Goal: Task Accomplishment & Management: Manage account settings

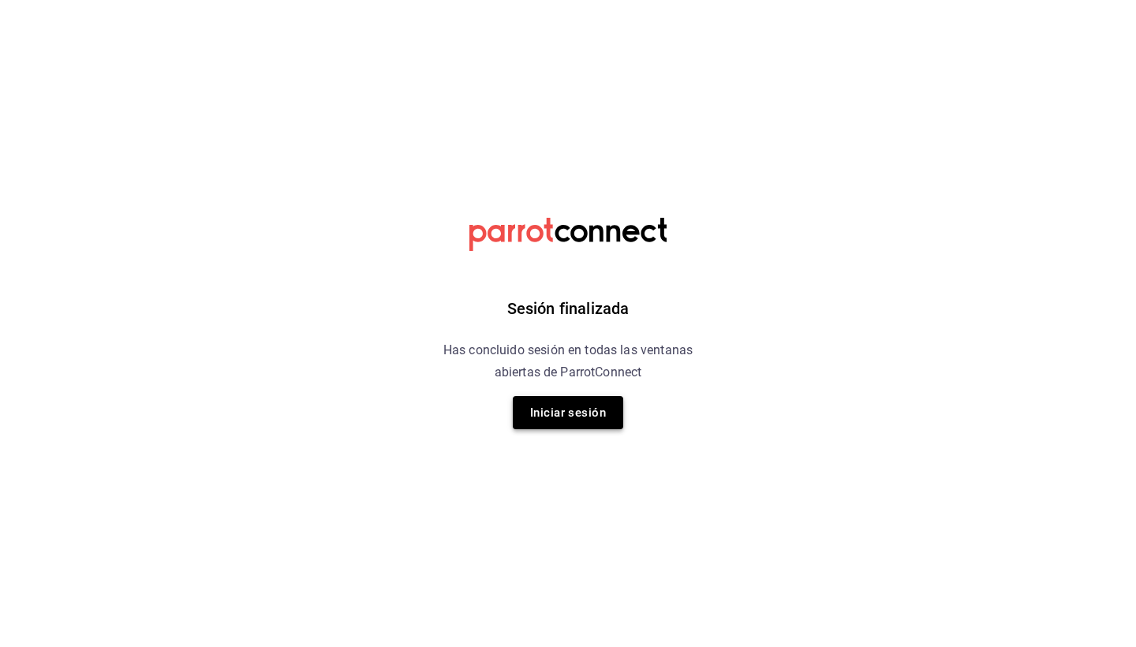
click at [560, 410] on button "Iniciar sesión" at bounding box center [568, 412] width 110 height 33
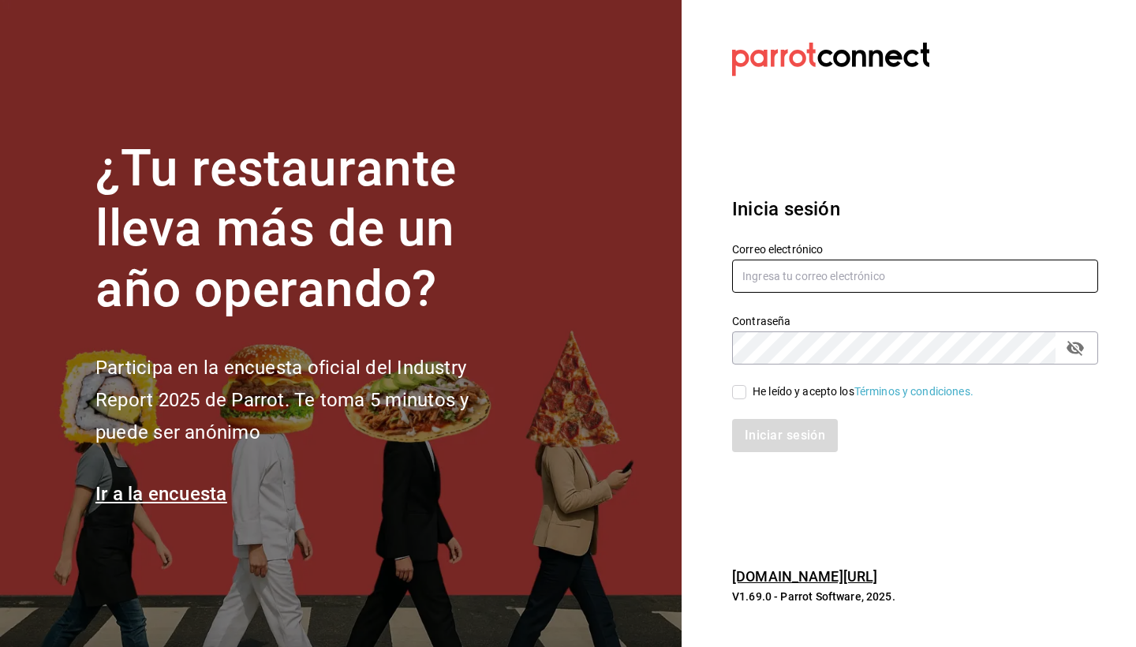
type input "jaime.iguzman@yahoo.com.mx"
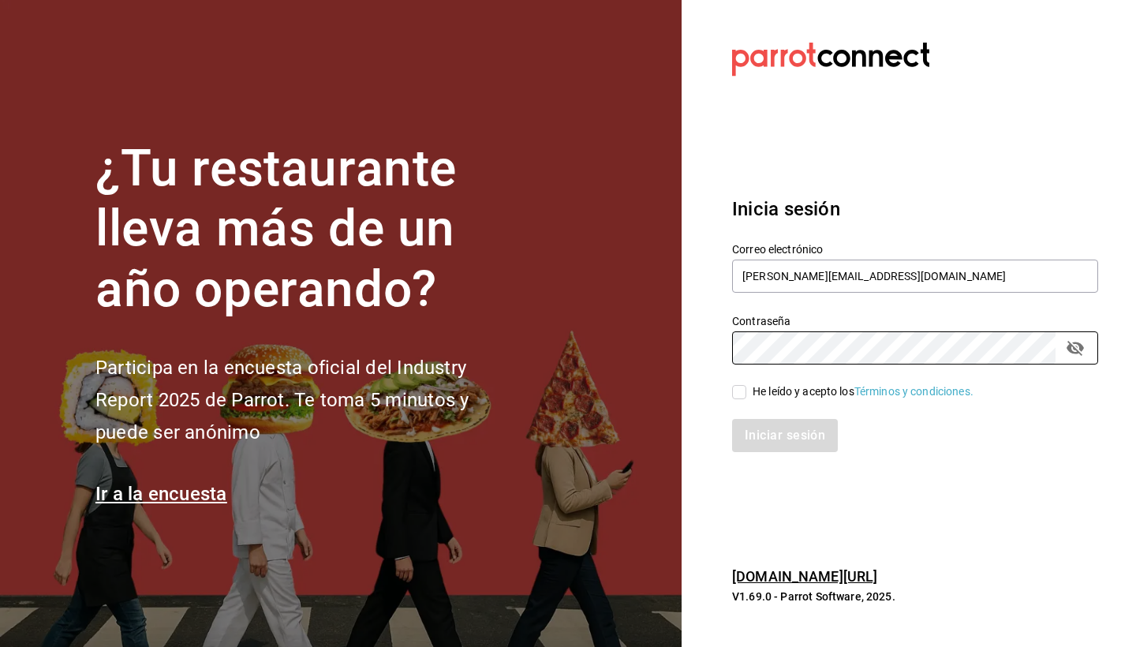
click at [735, 390] on input "He leído y acepto los Términos y condiciones." at bounding box center [739, 392] width 14 height 14
checkbox input "true"
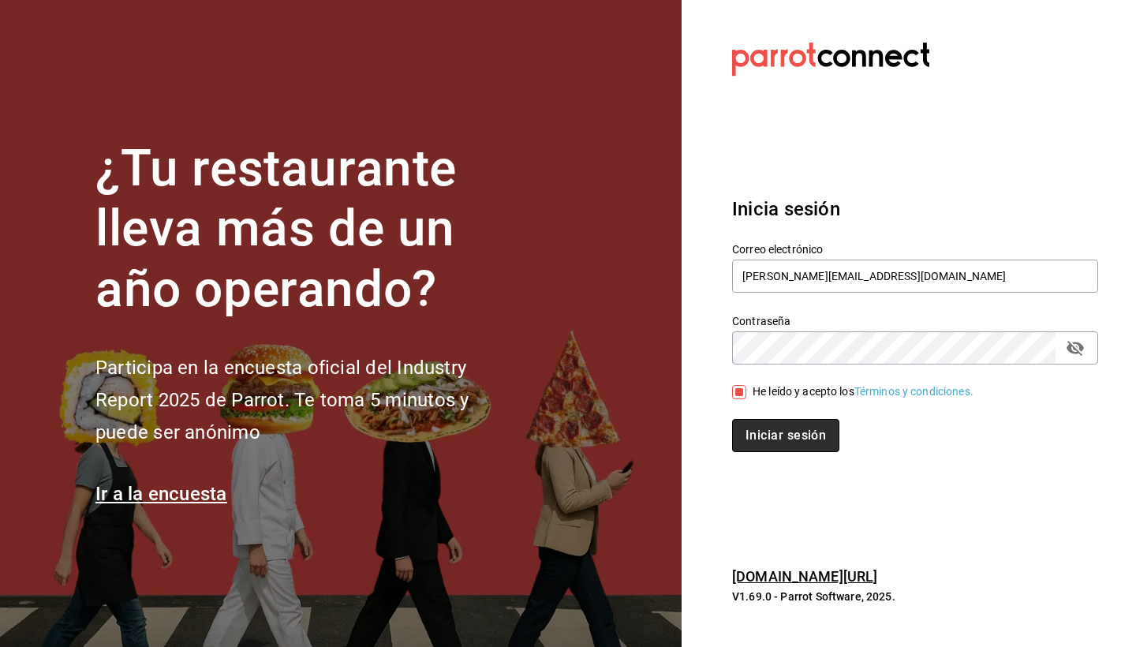
click at [765, 442] on button "Iniciar sesión" at bounding box center [785, 435] width 107 height 33
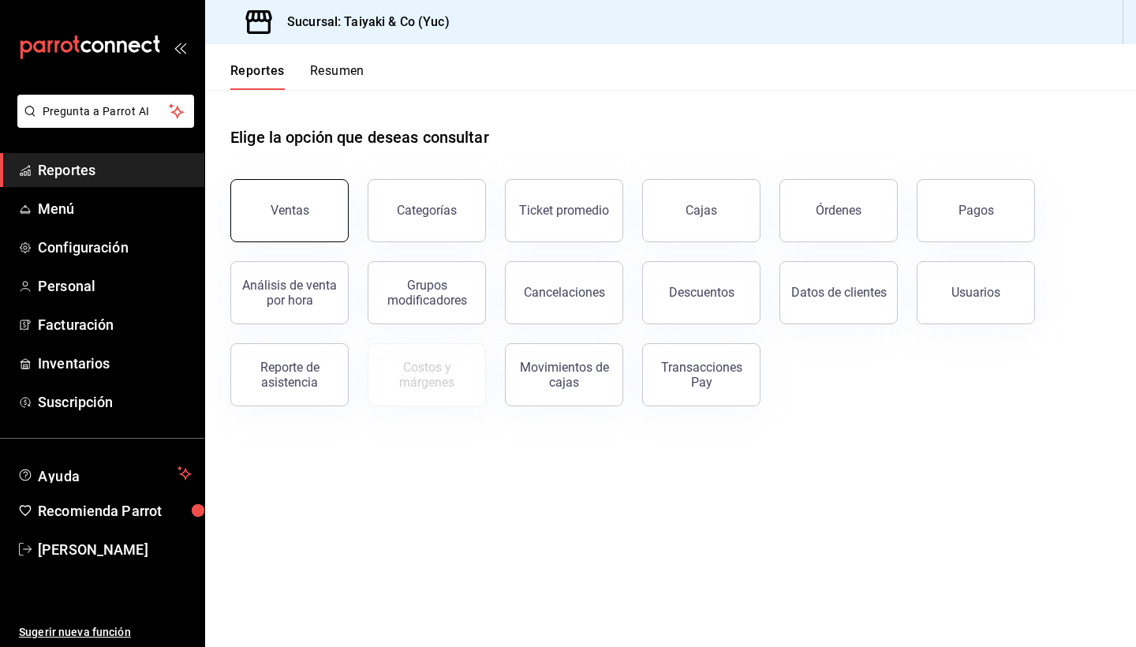
click at [292, 225] on button "Ventas" at bounding box center [289, 210] width 118 height 63
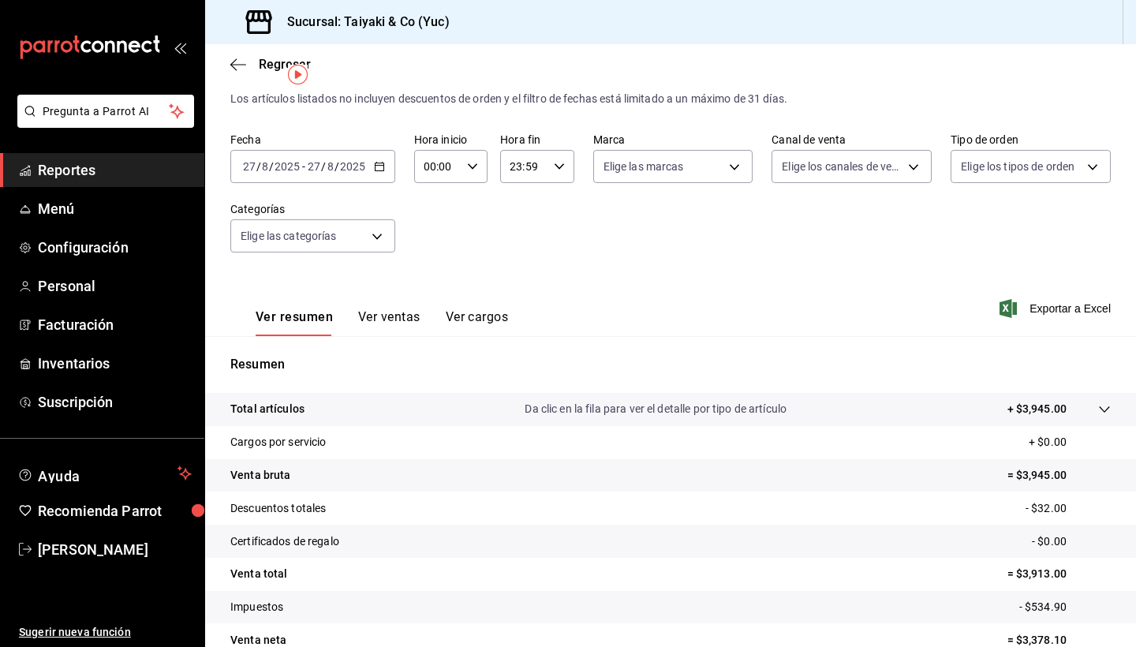
scroll to position [27, 0]
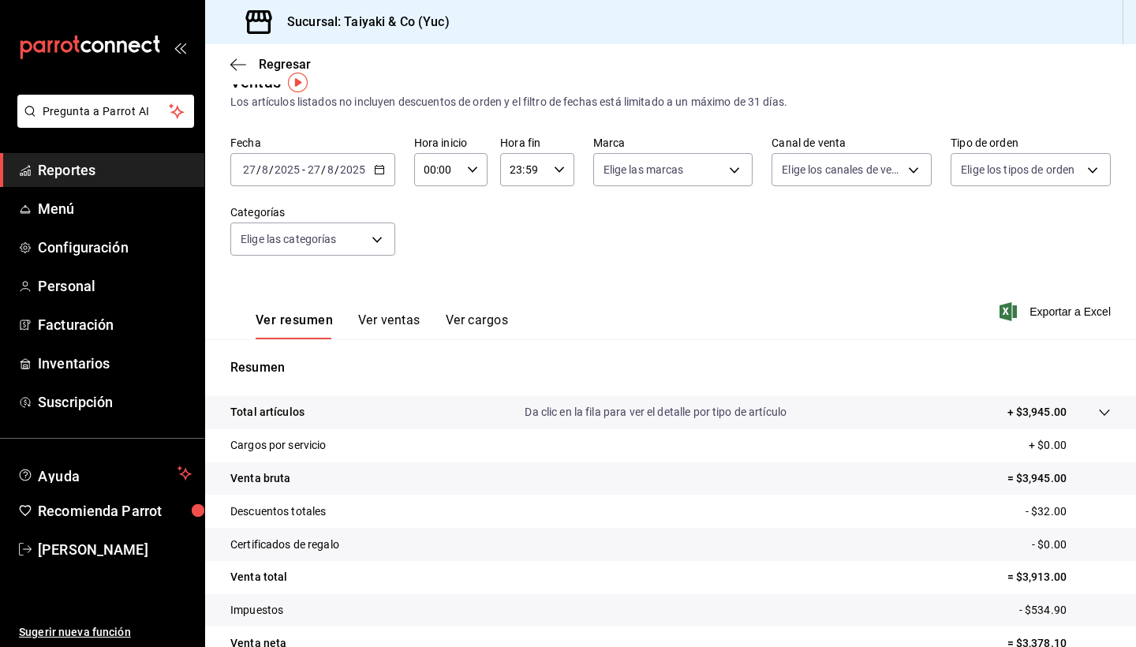
click at [616, 414] on p "Da clic en la fila para ver el detalle por tipo de artículo" at bounding box center [656, 412] width 262 height 17
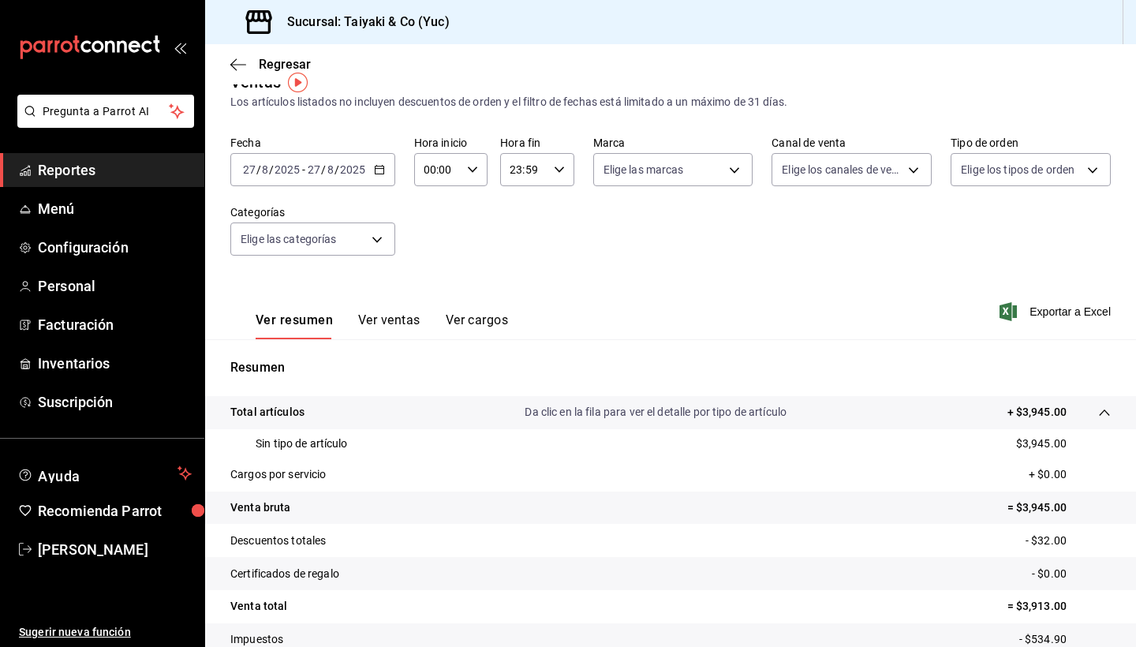
click at [401, 327] on button "Ver ventas" at bounding box center [389, 325] width 62 height 27
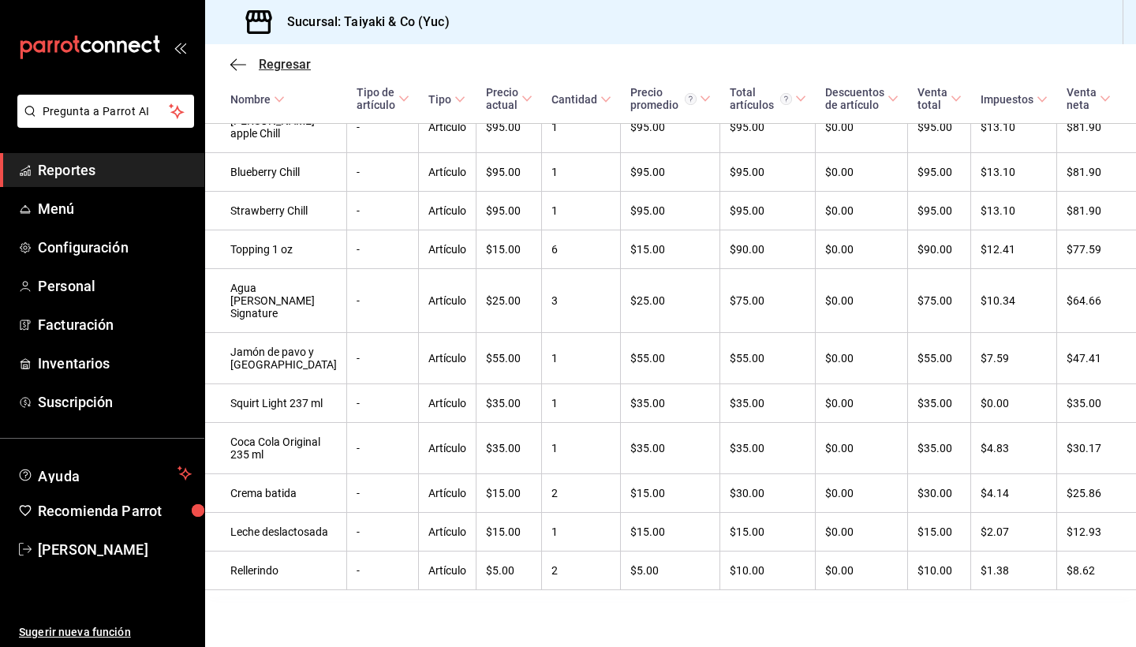
click at [274, 64] on span "Regresar" at bounding box center [285, 64] width 52 height 15
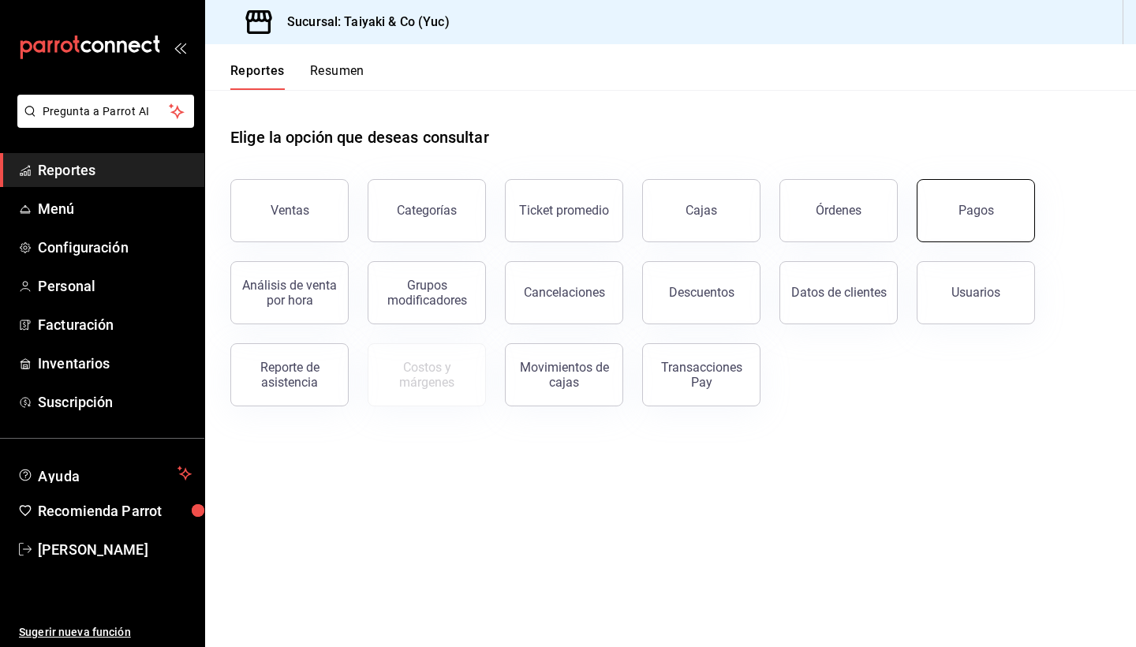
click at [981, 226] on button "Pagos" at bounding box center [976, 210] width 118 height 63
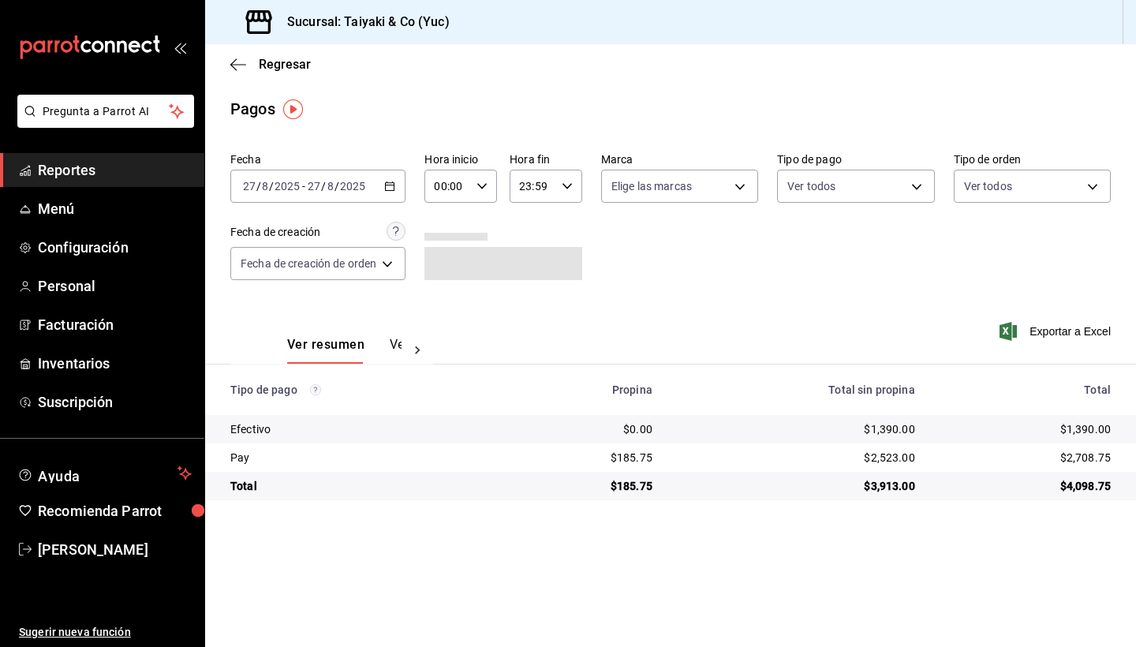
click at [394, 190] on \(Stroke\) "button" at bounding box center [389, 186] width 9 height 9
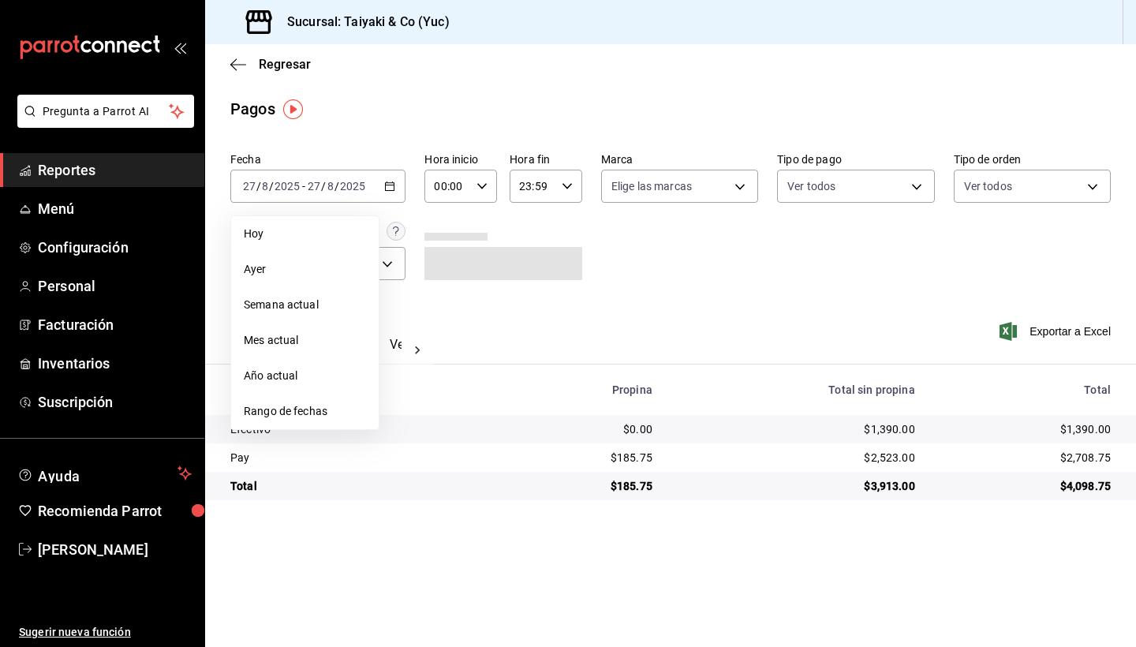
click at [284, 441] on td "Efectivo" at bounding box center [356, 429] width 302 height 28
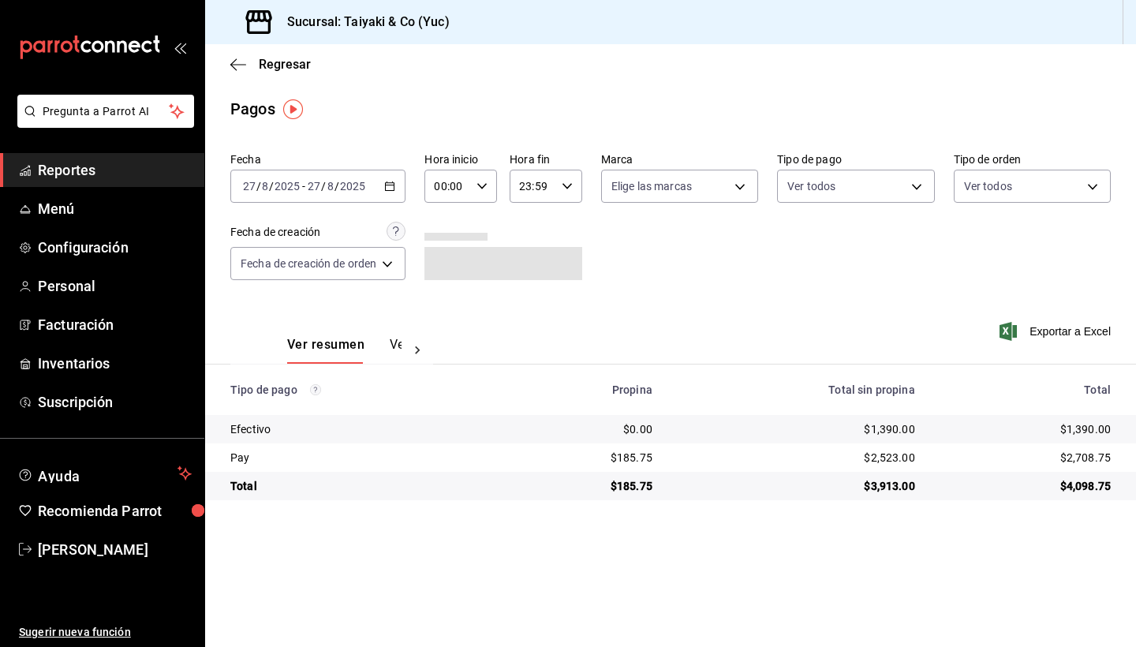
click at [398, 189] on div "[DATE] [DATE] - [DATE] [DATE]" at bounding box center [317, 186] width 175 height 33
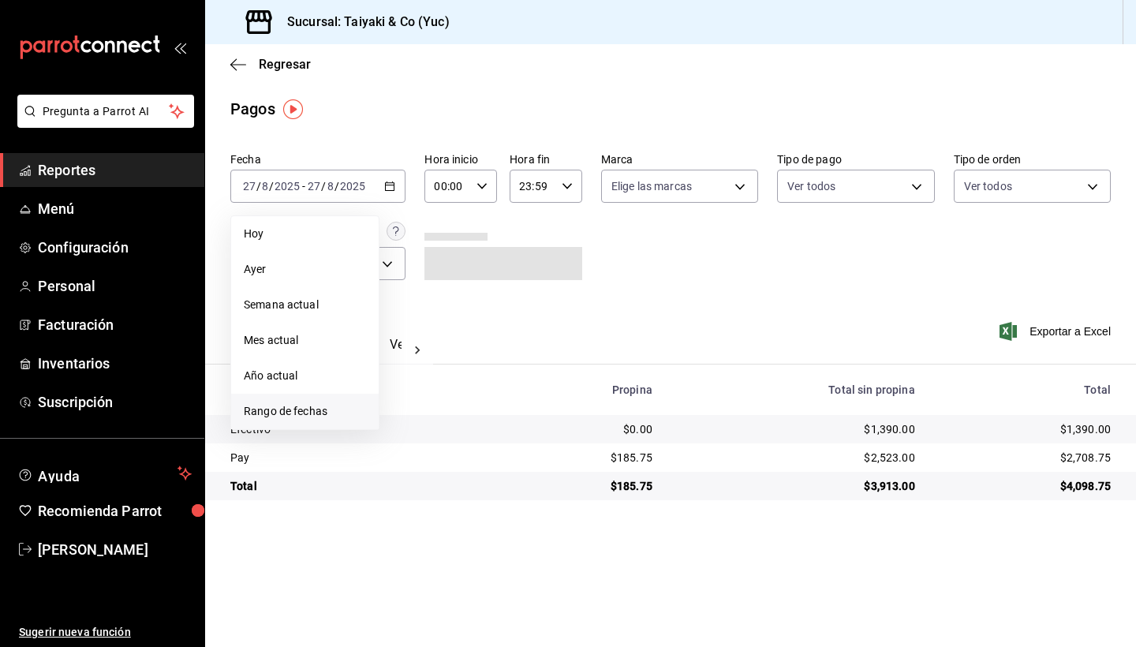
click at [293, 417] on span "Rango de fechas" at bounding box center [305, 411] width 122 height 17
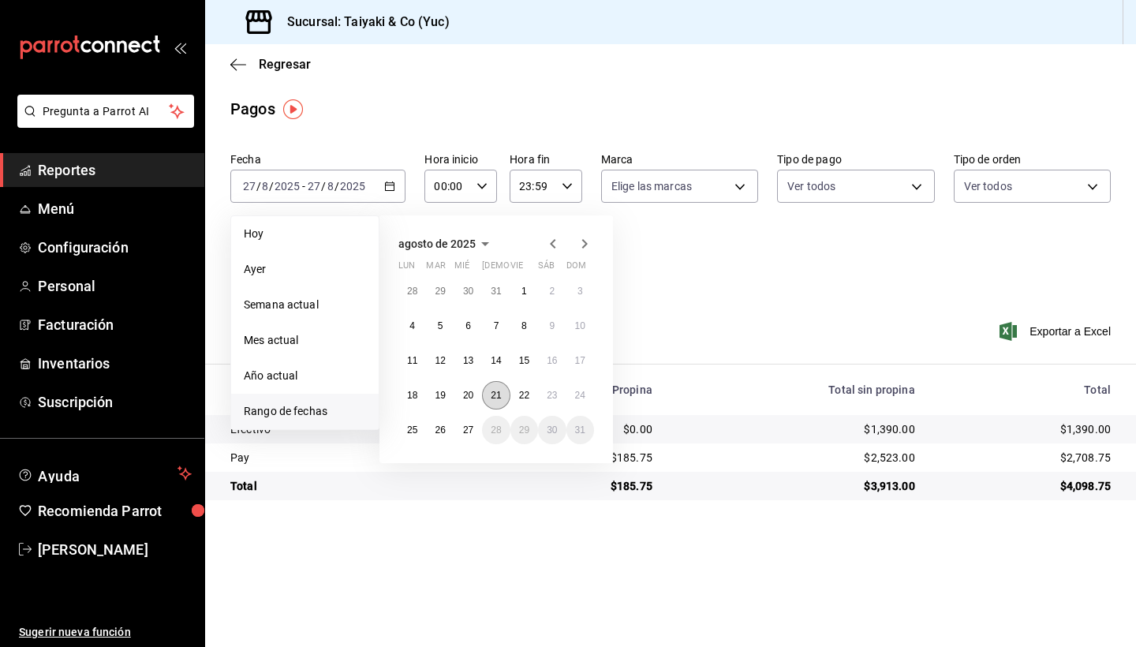
click at [494, 400] on abbr "21" at bounding box center [496, 395] width 10 height 11
click at [466, 428] on abbr "27" at bounding box center [468, 429] width 10 height 11
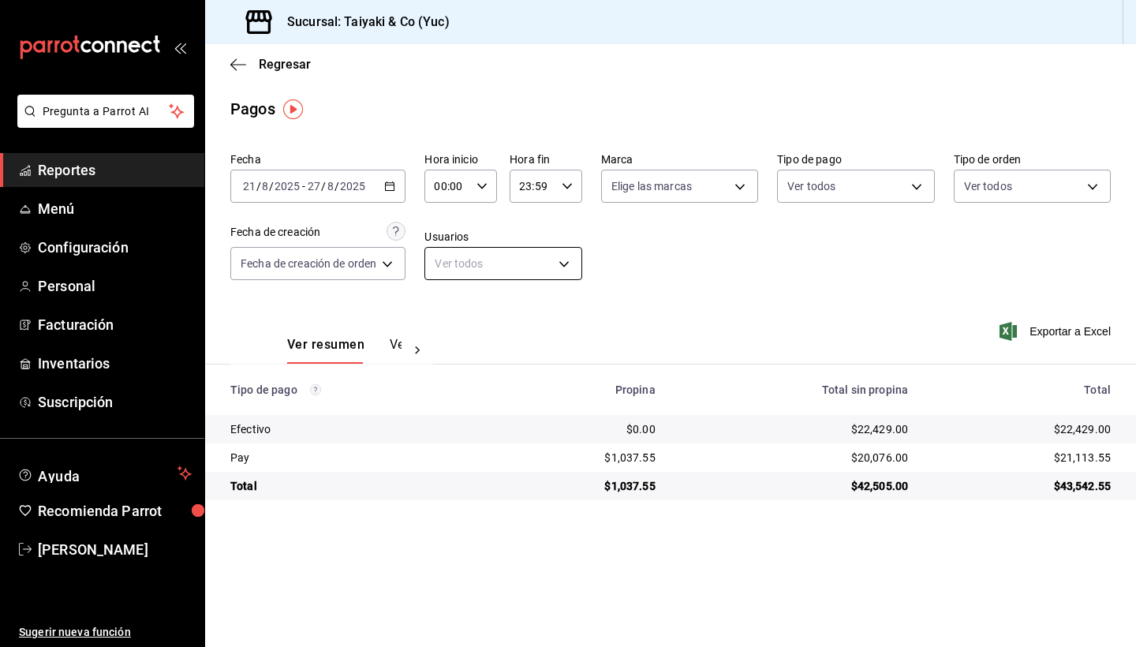
click at [566, 266] on body "Pregunta a Parrot AI Reportes Menú Configuración Personal Facturación Inventari…" at bounding box center [568, 323] width 1136 height 647
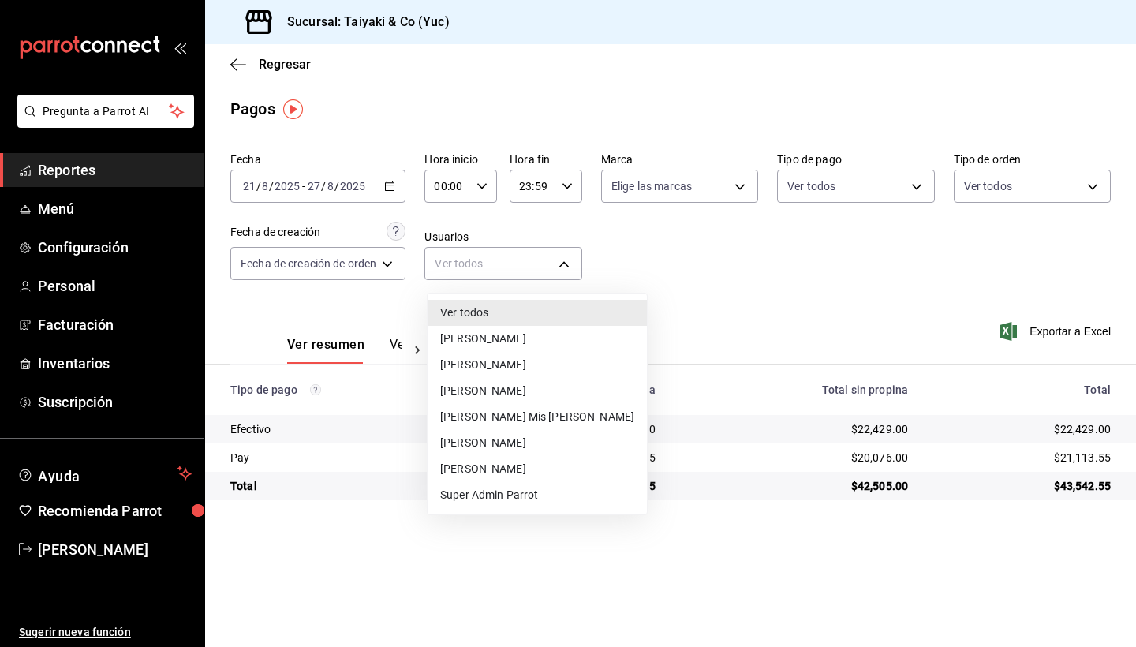
click at [547, 338] on li "[PERSON_NAME]" at bounding box center [537, 339] width 219 height 26
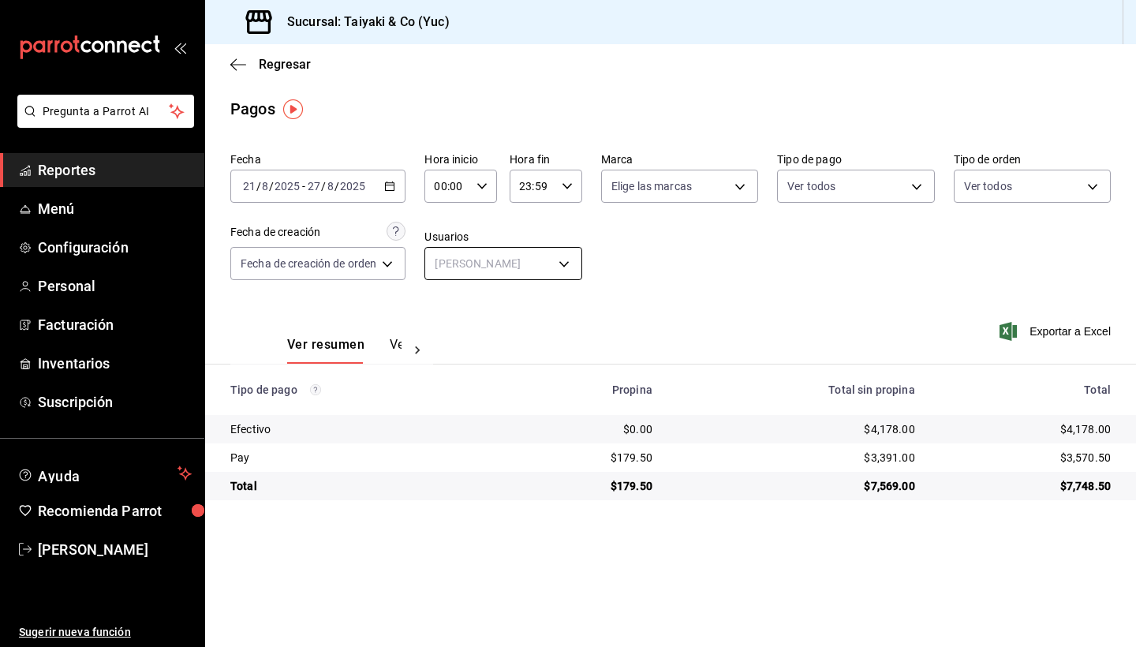
click at [567, 266] on body "Pregunta a Parrot AI Reportes Menú Configuración Personal Facturación Inventari…" at bounding box center [568, 323] width 1136 height 647
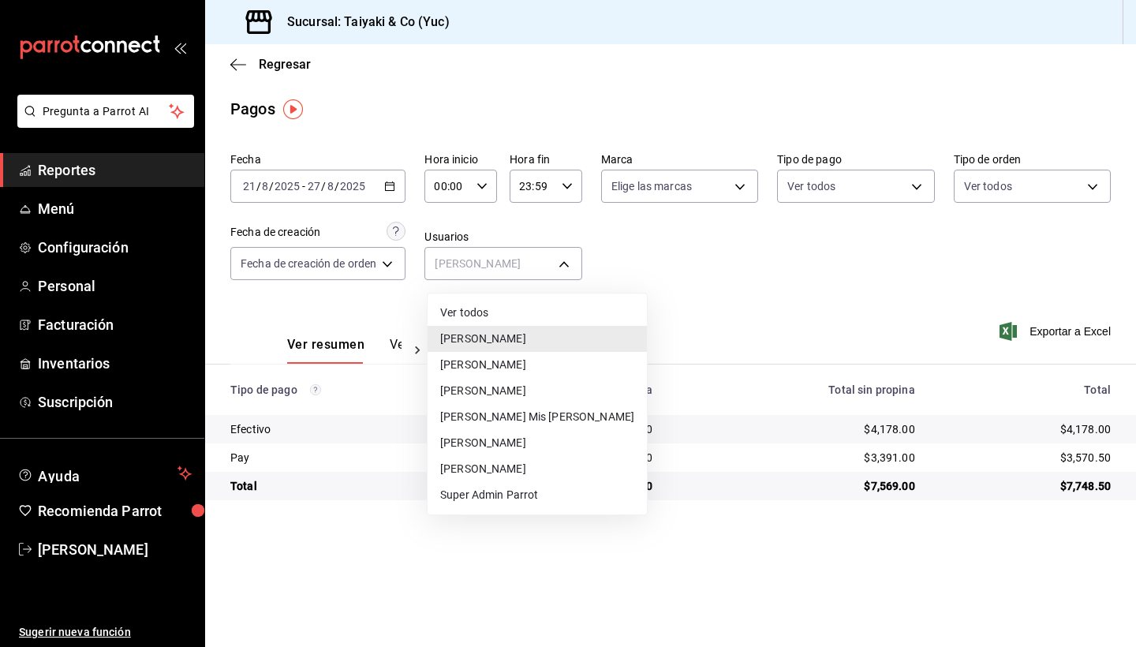
click at [522, 362] on li "[PERSON_NAME]" at bounding box center [537, 365] width 219 height 26
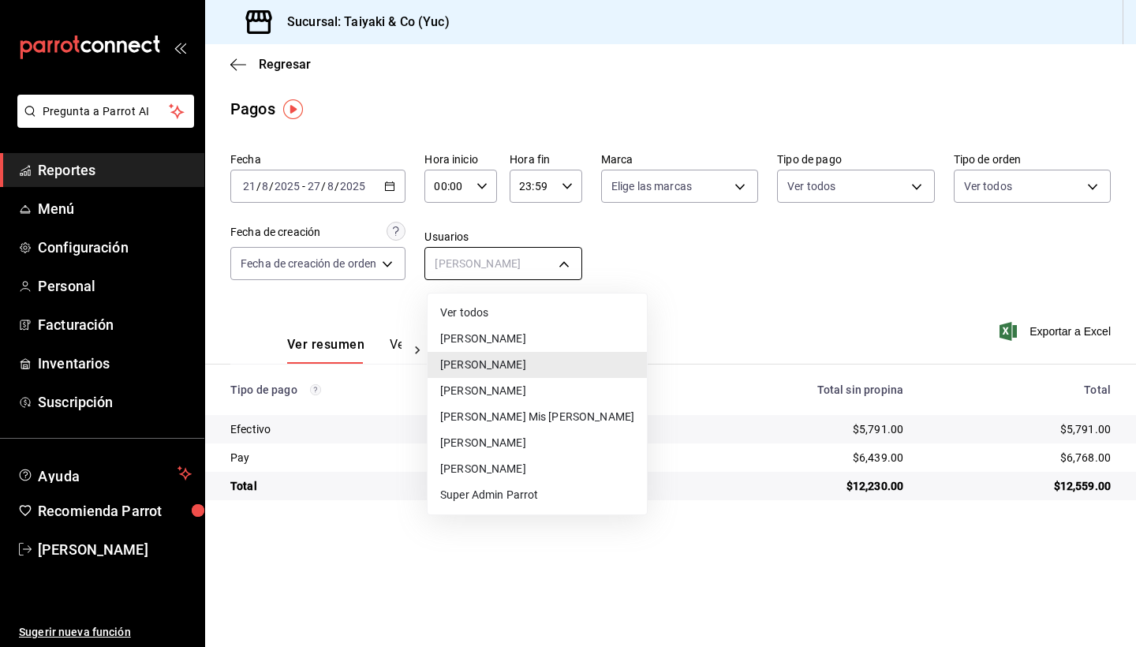
click at [569, 259] on body "Pregunta a Parrot AI Reportes Menú Configuración Personal Facturación Inventari…" at bounding box center [568, 323] width 1136 height 647
click at [489, 413] on li "[PERSON_NAME] Mis [PERSON_NAME]" at bounding box center [537, 417] width 219 height 26
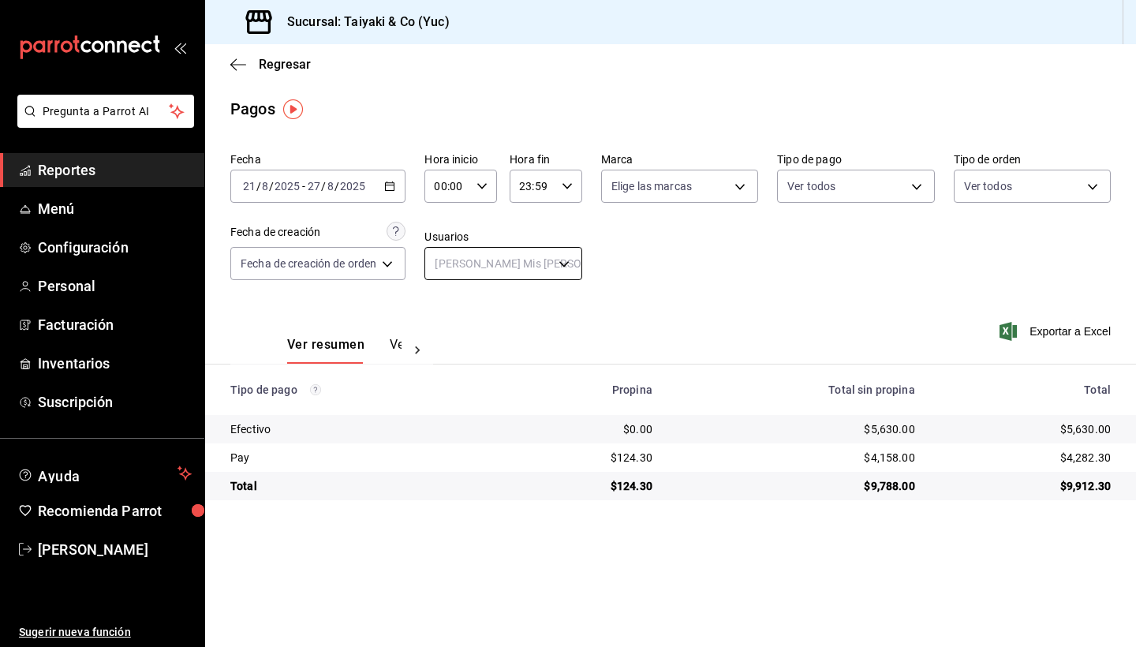
click at [566, 263] on body "Pregunta a Parrot AI Reportes Menú Configuración Personal Facturación Inventari…" at bounding box center [568, 323] width 1136 height 647
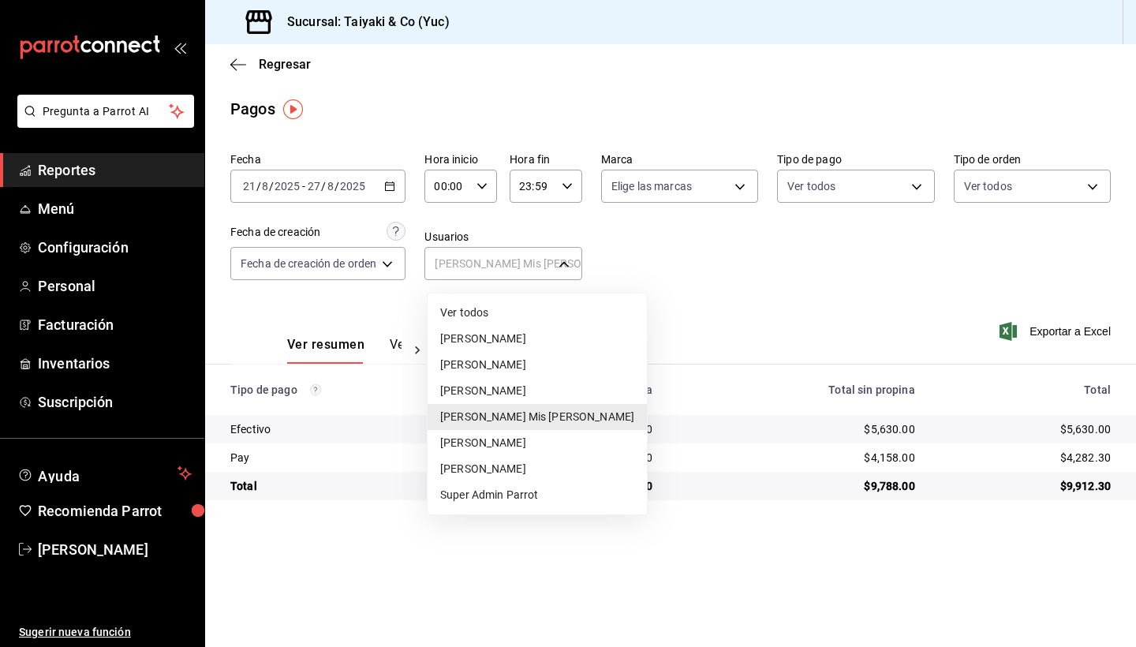
click at [465, 445] on li "[PERSON_NAME]" at bounding box center [537, 443] width 219 height 26
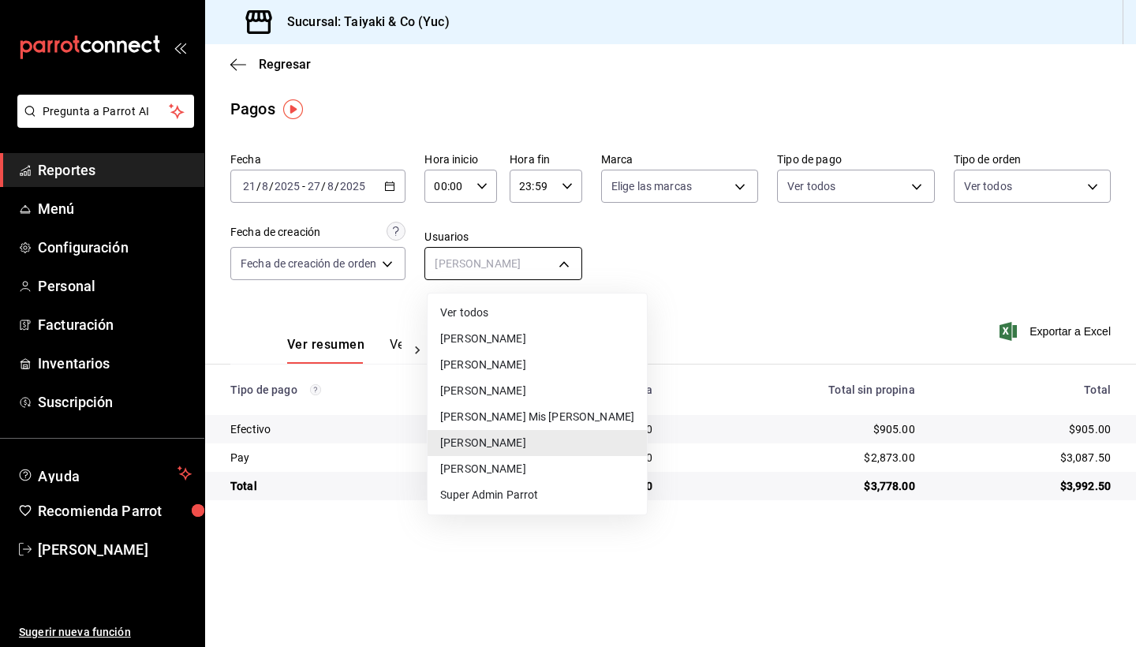
click at [567, 264] on body "Pregunta a Parrot AI Reportes Menú Configuración Personal Facturación Inventari…" at bounding box center [568, 323] width 1136 height 647
click at [506, 474] on li "[PERSON_NAME]" at bounding box center [537, 469] width 219 height 26
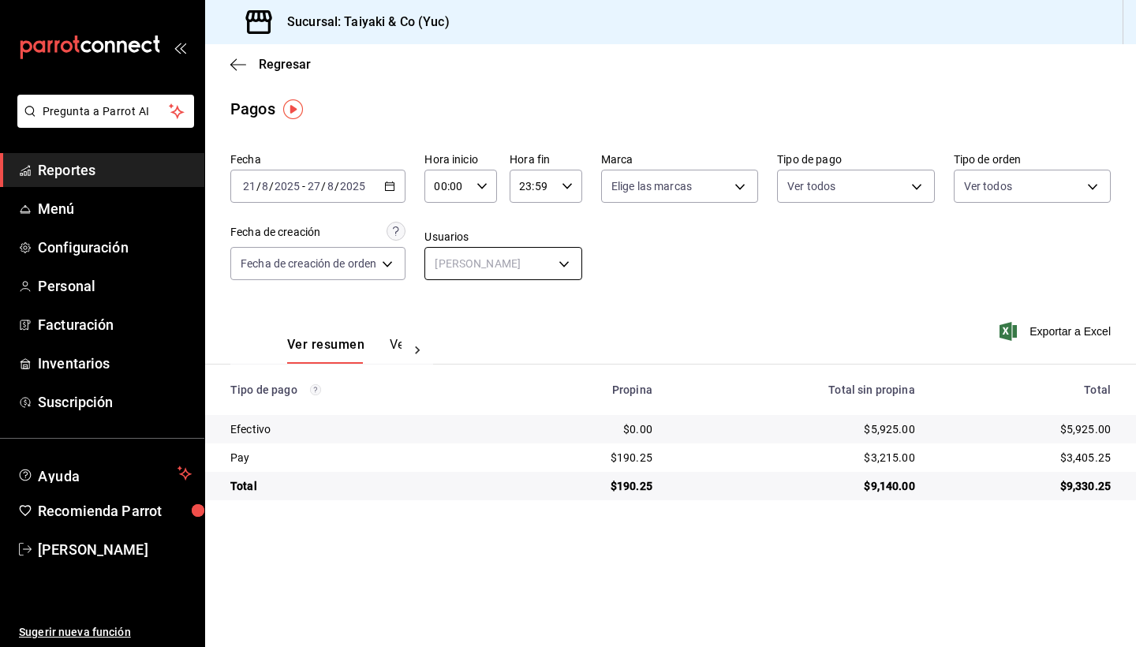
click at [565, 264] on body "Pregunta a Parrot AI Reportes Menú Configuración Personal Facturación Inventari…" at bounding box center [568, 323] width 1136 height 647
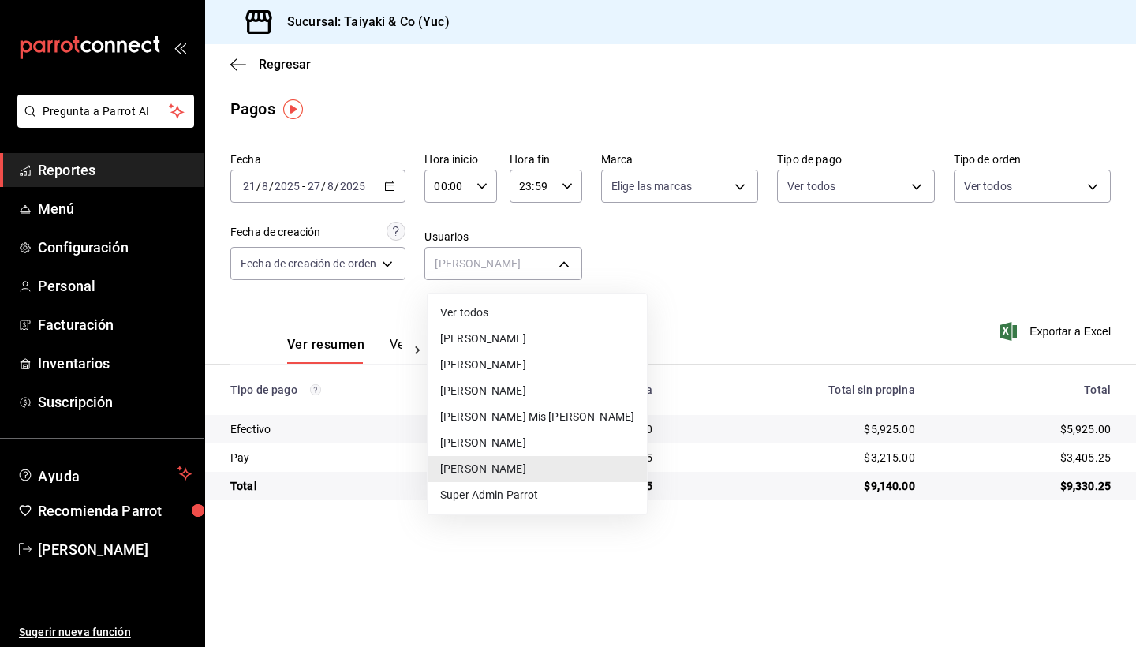
click at [505, 363] on li "[PERSON_NAME]" at bounding box center [537, 365] width 219 height 26
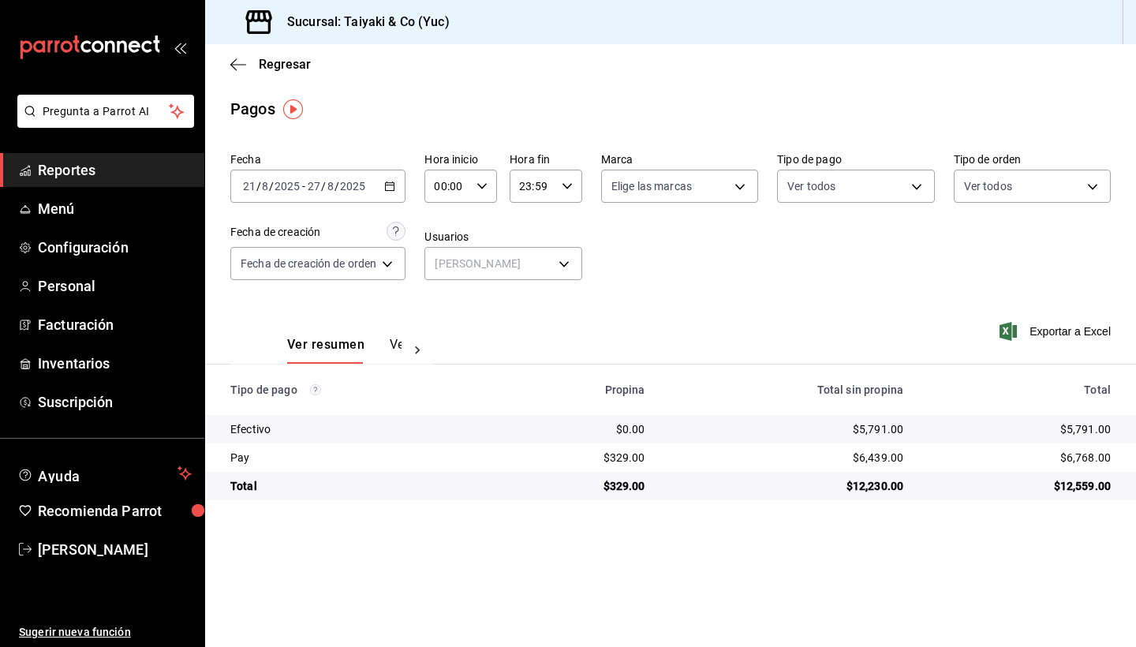
click at [394, 185] on \(Stroke\) "button" at bounding box center [390, 185] width 9 height 1
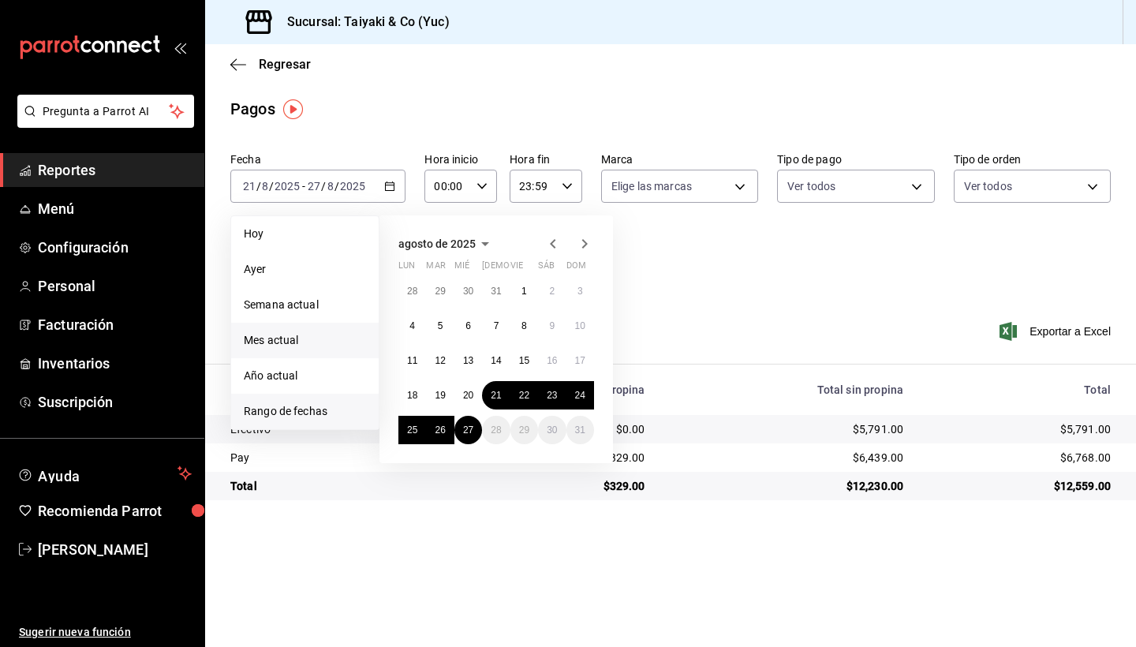
click at [288, 339] on span "Mes actual" at bounding box center [305, 340] width 122 height 17
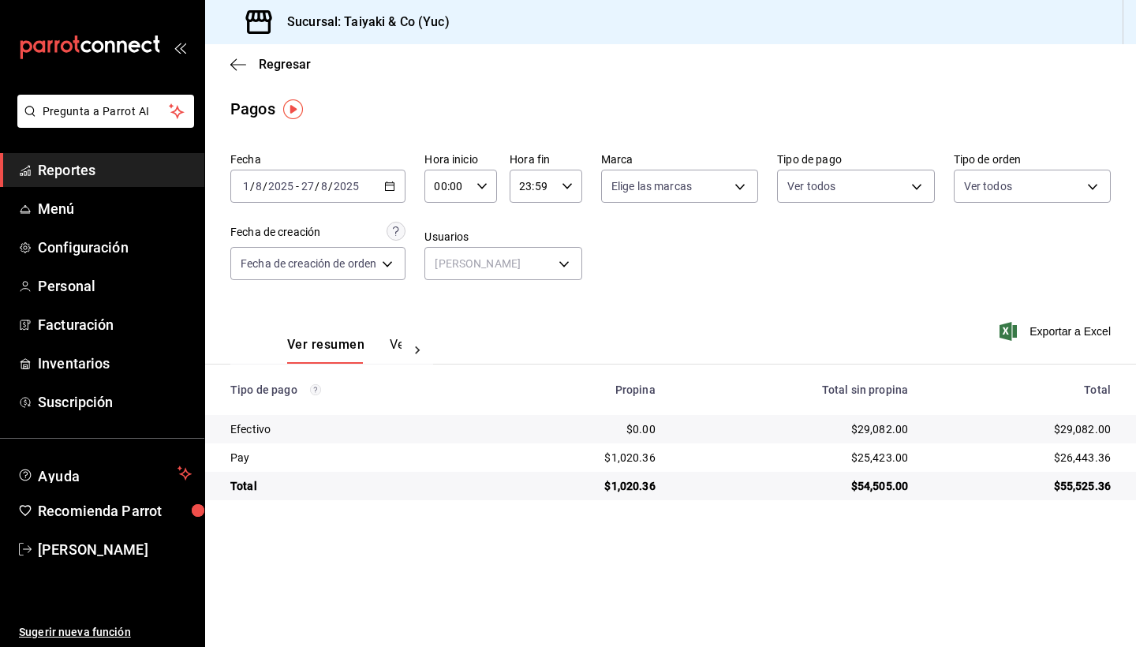
click at [394, 189] on \(Stroke\) "button" at bounding box center [389, 186] width 9 height 9
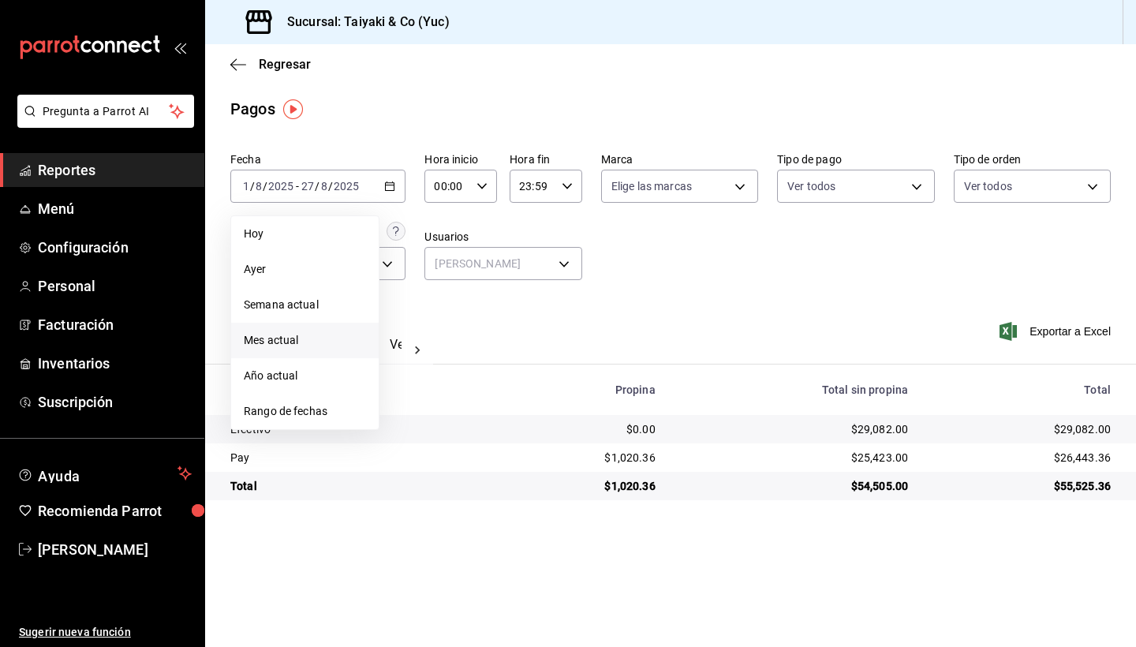
click at [300, 345] on span "Mes actual" at bounding box center [305, 340] width 122 height 17
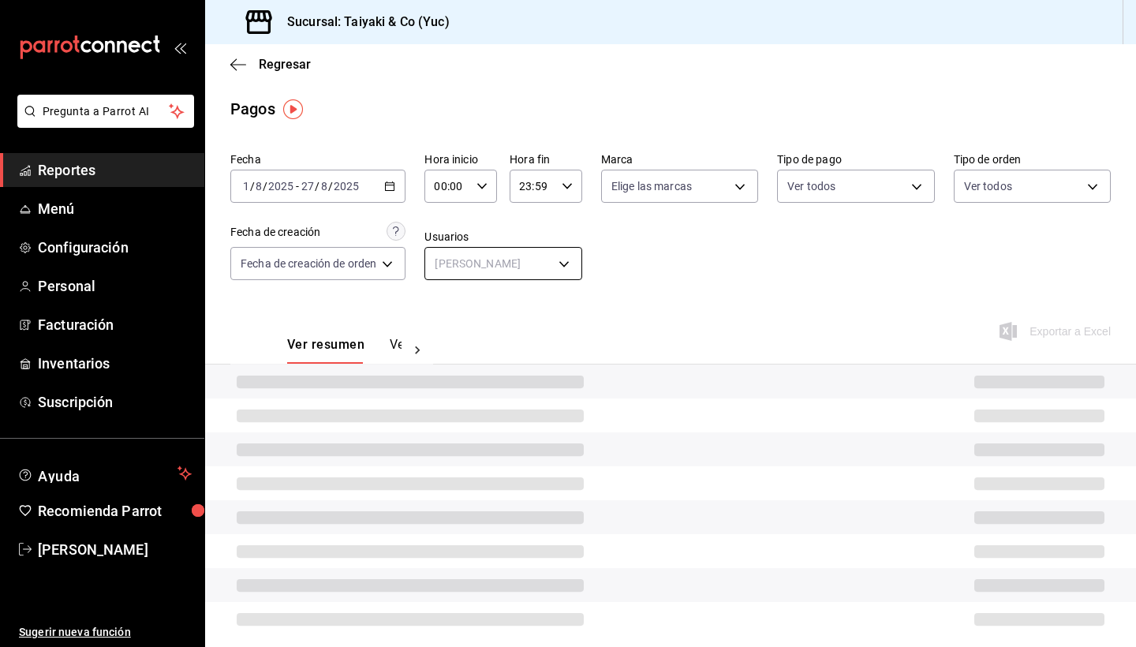
click at [569, 263] on body "Pregunta a Parrot AI Reportes Menú Configuración Personal Facturación Inventari…" at bounding box center [568, 323] width 1136 height 647
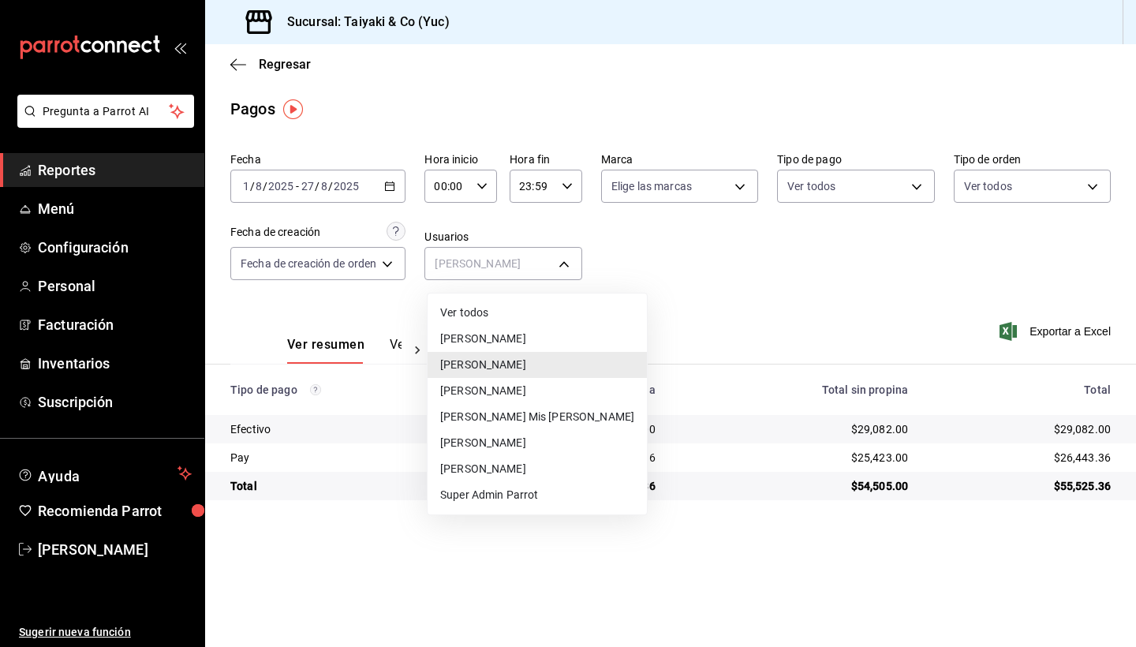
click at [479, 315] on li "Ver todos" at bounding box center [537, 313] width 219 height 26
type input "null"
